Goal: Task Accomplishment & Management: Use online tool/utility

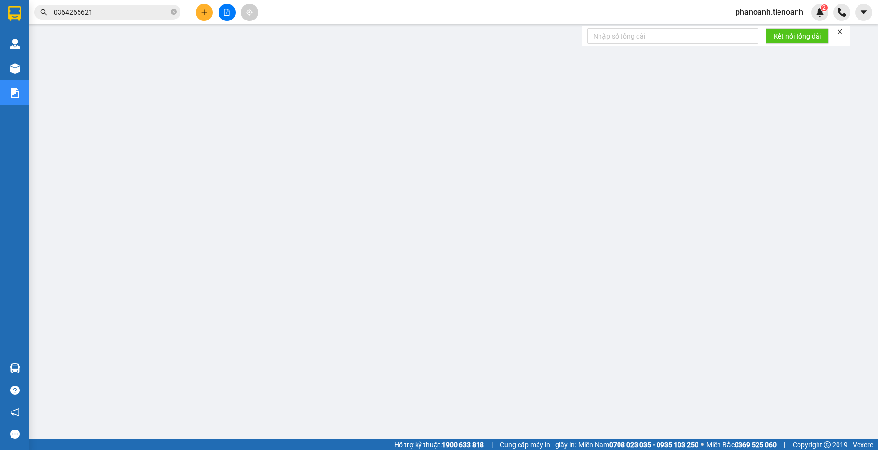
click at [126, 9] on input "0364265621" at bounding box center [111, 12] width 115 height 11
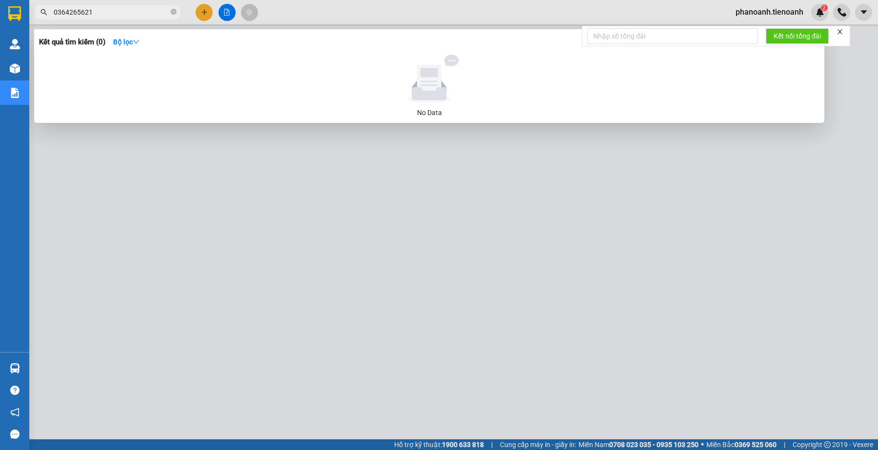
click at [126, 9] on input "0364265621" at bounding box center [111, 12] width 115 height 11
paste input "963778297"
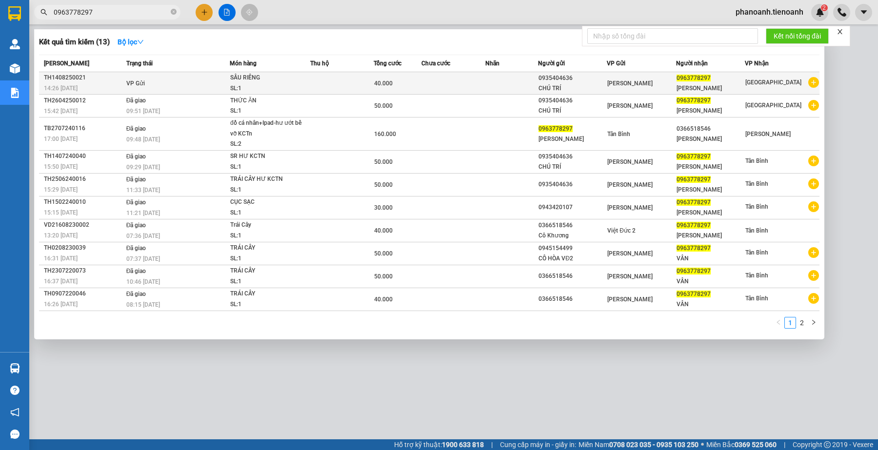
type input "0963778297"
click at [469, 82] on td at bounding box center [453, 83] width 63 height 22
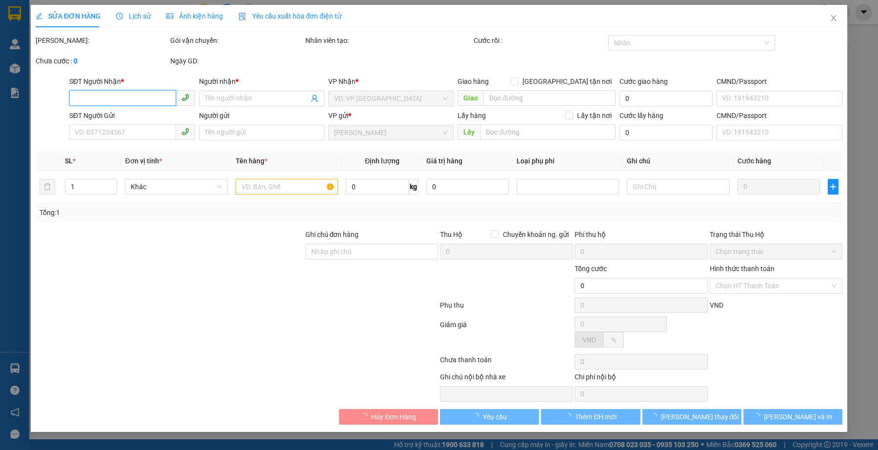
type input "0963778297"
type input "[PERSON_NAME]"
type input "0935404636"
type input "CHÚ TRÍ"
type input "40.000"
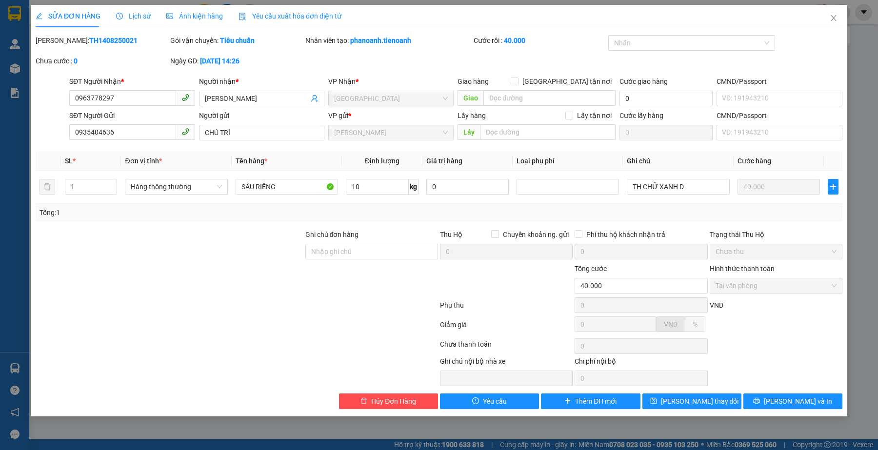
click at [320, 350] on div at bounding box center [237, 347] width 405 height 20
click at [833, 21] on icon "close" at bounding box center [834, 18] width 8 height 8
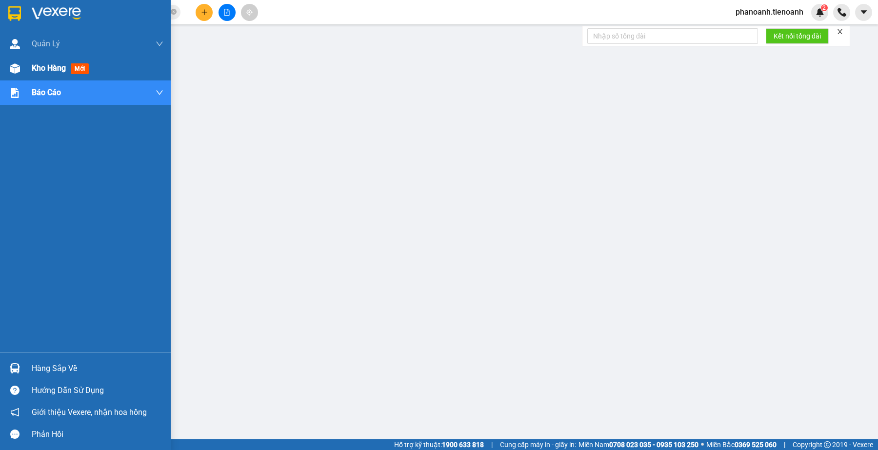
click at [40, 71] on span "Kho hàng" at bounding box center [49, 67] width 34 height 9
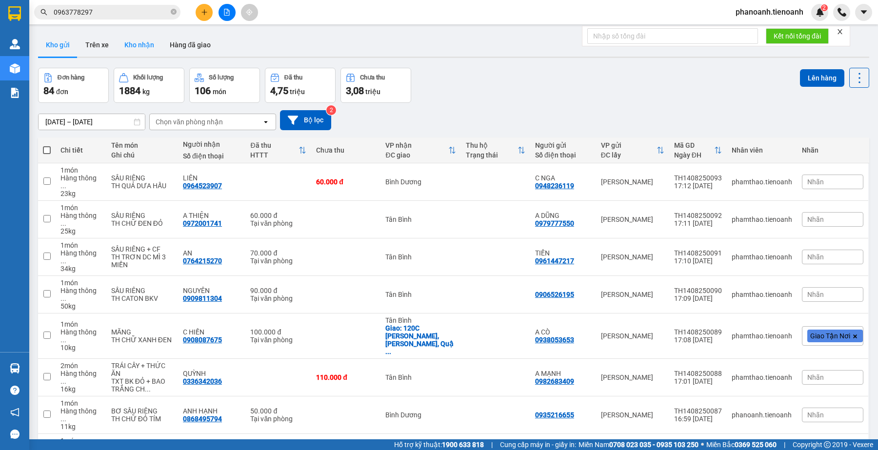
click at [152, 39] on button "Kho nhận" at bounding box center [139, 44] width 45 height 23
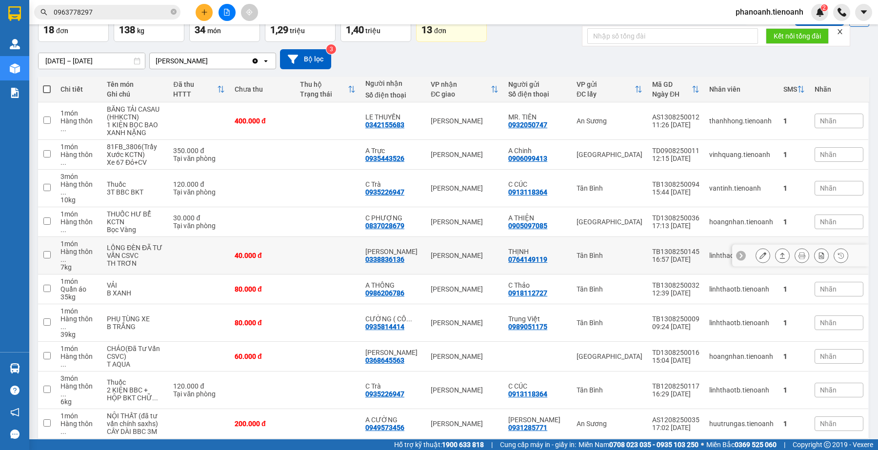
scroll to position [71, 0]
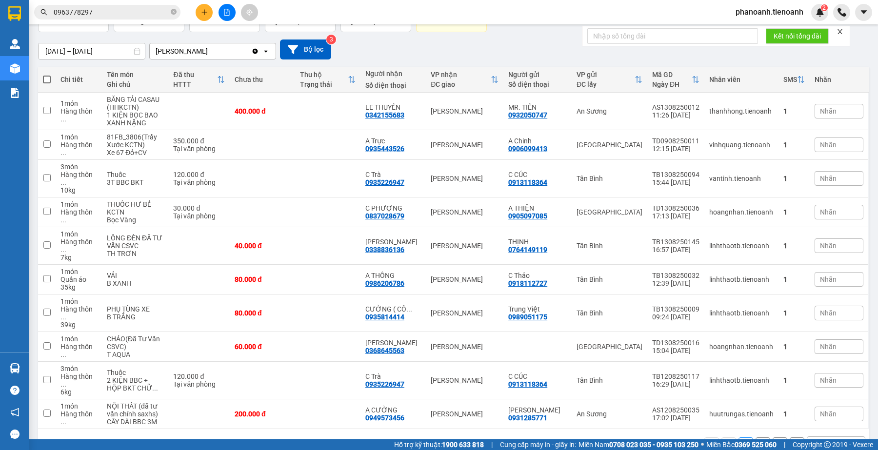
click at [756, 438] on button "2" at bounding box center [763, 445] width 15 height 15
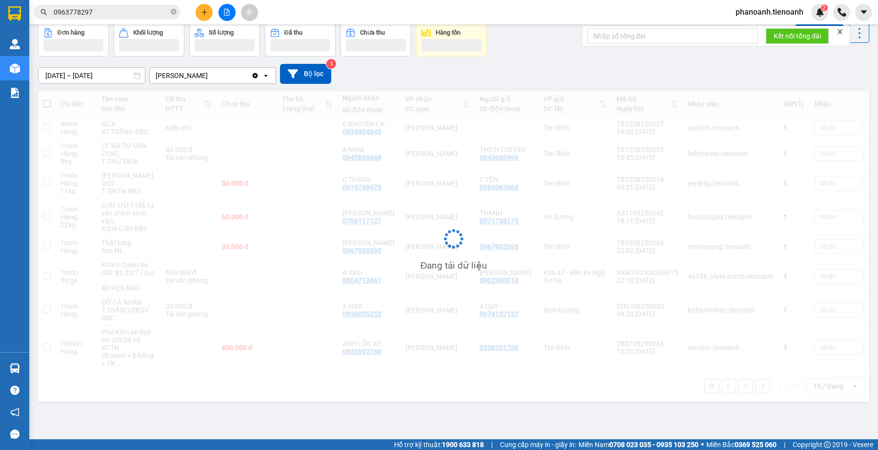
scroll to position [45, 0]
